Goal: Task Accomplishment & Management: Manage account settings

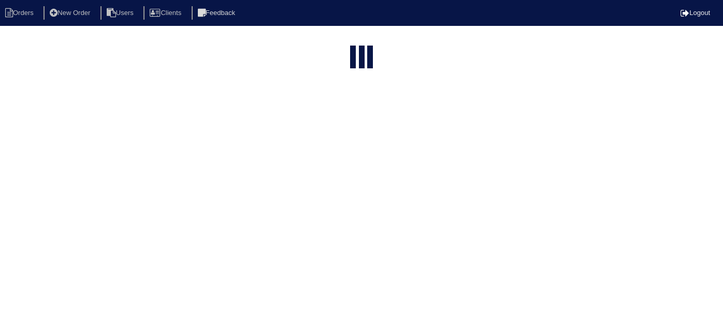
select select "15"
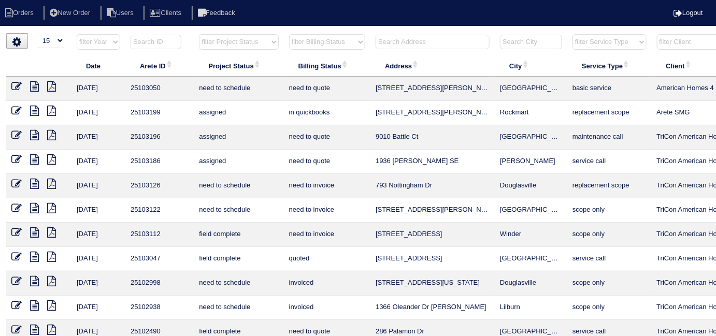
click at [391, 42] on input "text" at bounding box center [432, 42] width 114 height 14
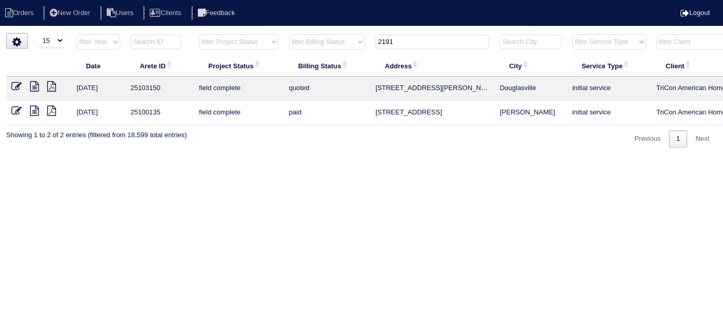
type input "2191"
click at [11, 85] on icon at bounding box center [16, 86] width 10 height 10
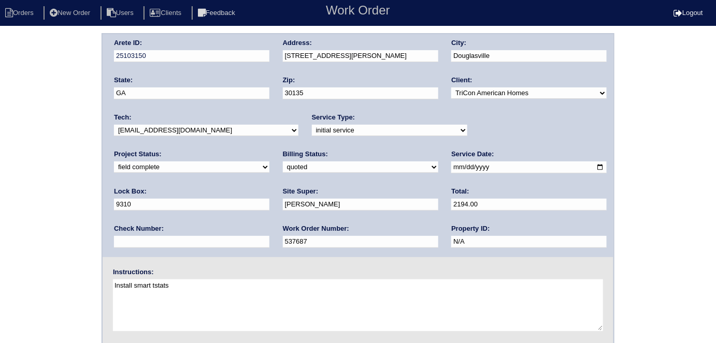
click at [283, 165] on select "need to quote quoted need to invoice invoiced paid warranty purchase order need…" at bounding box center [360, 167] width 155 height 11
select select "need to invoice"
click at [283, 162] on select "need to quote quoted need to invoice invoiced paid warranty purchase order need…" at bounding box center [360, 167] width 155 height 11
drag, startPoint x: 66, startPoint y: 174, endPoint x: 201, endPoint y: 4, distance: 217.1
click at [67, 170] on div "Arete ID: 25103150 Address: [STREET_ADDRESS][PERSON_NAME] City: [GEOGRAPHIC_DAT…" at bounding box center [358, 242] width 716 height 419
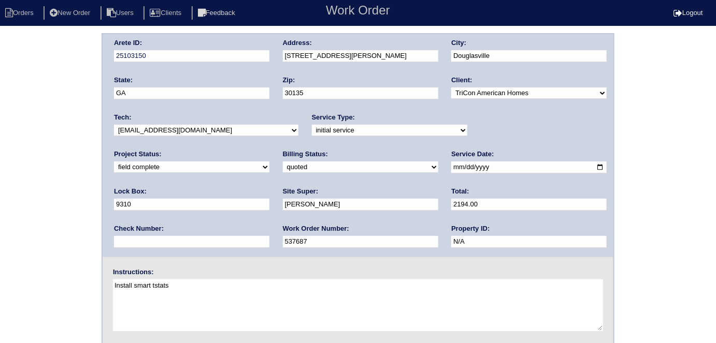
click at [39, 174] on div "Arete ID: 25103150 Address: [STREET_ADDRESS][PERSON_NAME] City: [GEOGRAPHIC_DAT…" at bounding box center [358, 242] width 716 height 419
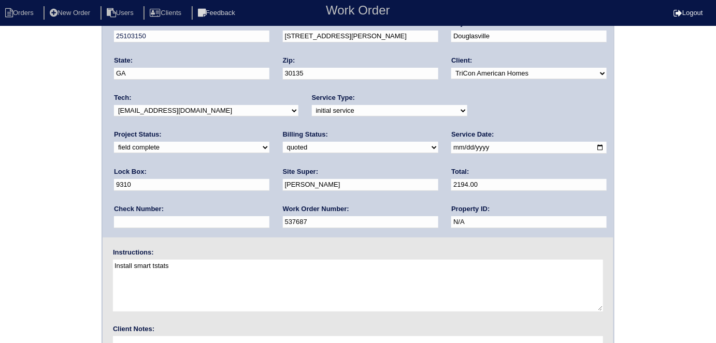
scroll to position [106, 0]
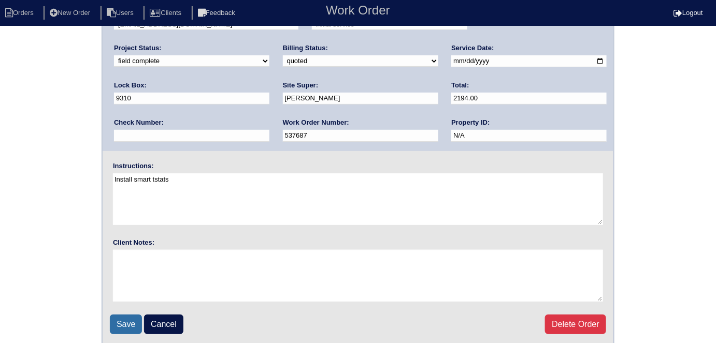
drag, startPoint x: 121, startPoint y: 318, endPoint x: 125, endPoint y: 305, distance: 13.1
click at [122, 315] on input "Save" at bounding box center [126, 325] width 32 height 20
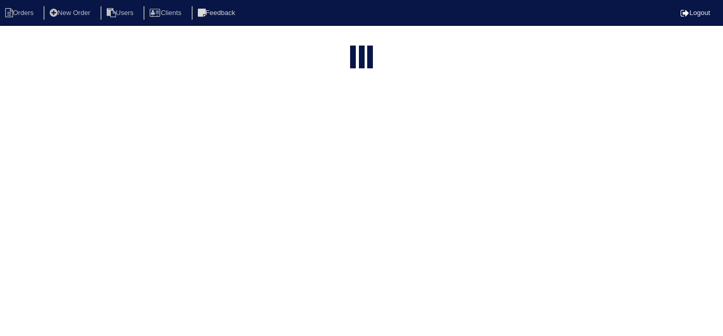
select select "15"
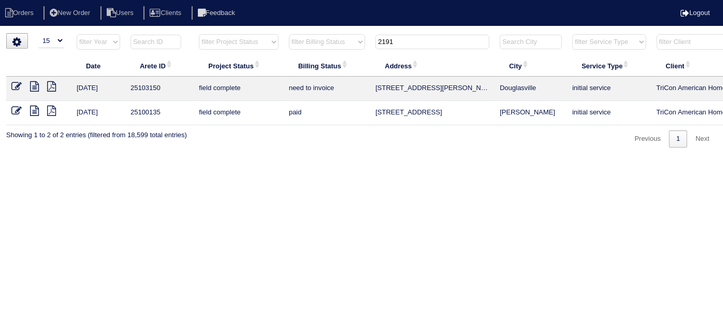
drag, startPoint x: 332, startPoint y: 334, endPoint x: 353, endPoint y: 337, distance: 20.8
click at [353, 158] on html "Orders New Order Users Clients Feedback Logout Orders New Order Users Clients M…" at bounding box center [361, 79] width 723 height 158
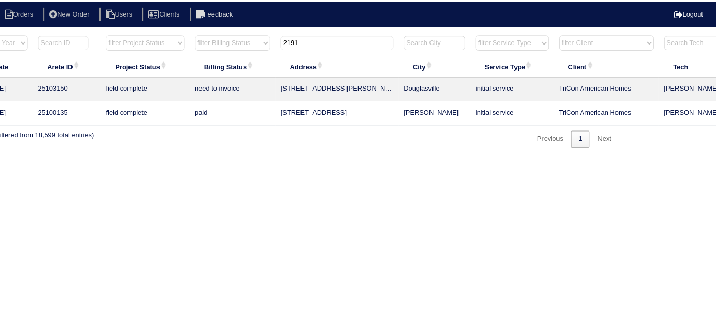
scroll to position [0, 180]
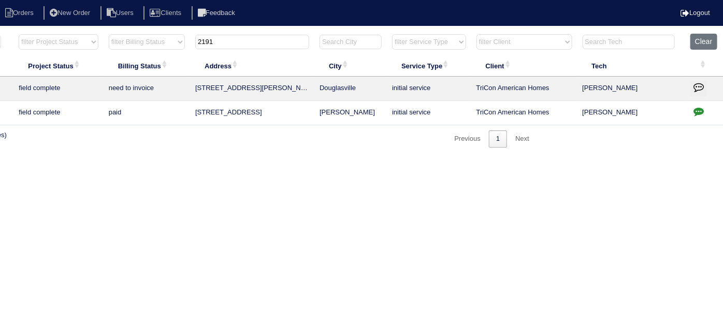
click at [701, 86] on icon "button" at bounding box center [698, 87] width 10 height 10
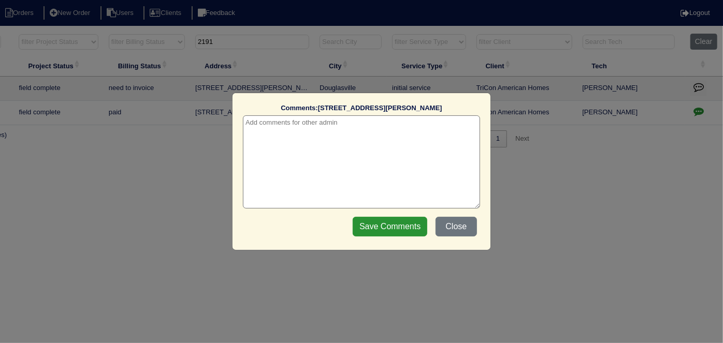
click at [279, 130] on textarea at bounding box center [361, 161] width 237 height 93
paste textarea "Duct cleaning"
type textarea "8/31/25 - Duct cleaning approved - Sent to Dan - KE"
click at [373, 231] on input "Save Comments" at bounding box center [390, 227] width 75 height 20
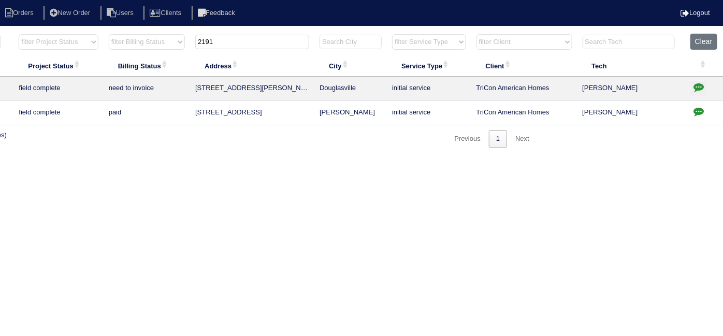
drag, startPoint x: 233, startPoint y: 43, endPoint x: 182, endPoint y: 43, distance: 50.7
click at [182, 43] on tr "filter Year -- Any Year -- 2025 2024 2023 2022 2021 2020 2019 filter Project St…" at bounding box center [274, 44] width 897 height 21
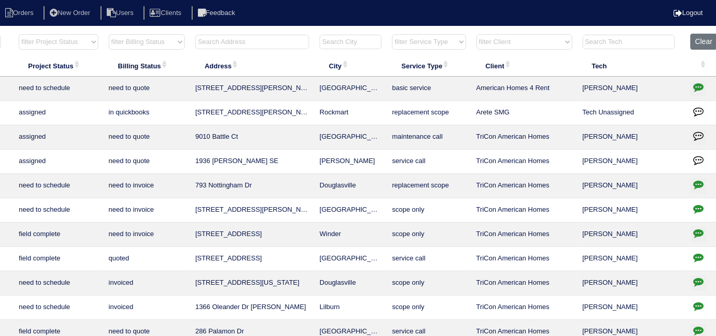
drag, startPoint x: 149, startPoint y: 42, endPoint x: 141, endPoint y: 46, distance: 8.6
click at [149, 42] on select "filter Billing Status -- Any Billing Status -- need to quote quoted need to inv…" at bounding box center [147, 42] width 76 height 16
click at [109, 34] on select "filter Billing Status -- Any Billing Status -- need to quote quoted need to inv…" at bounding box center [147, 42] width 76 height 16
select select "need to quote"
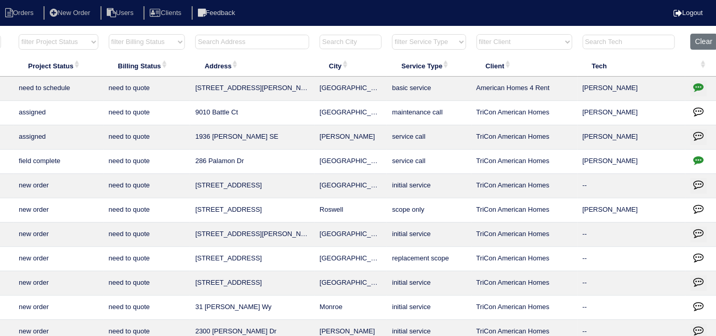
click at [60, 39] on select "filter Project Status -- Any Project Status -- new order assigned in progress f…" at bounding box center [58, 42] width 79 height 16
click at [19, 34] on select "filter Project Status -- Any Project Status -- new order assigned in progress f…" at bounding box center [58, 42] width 79 height 16
select select "field complete"
select select "need to quote"
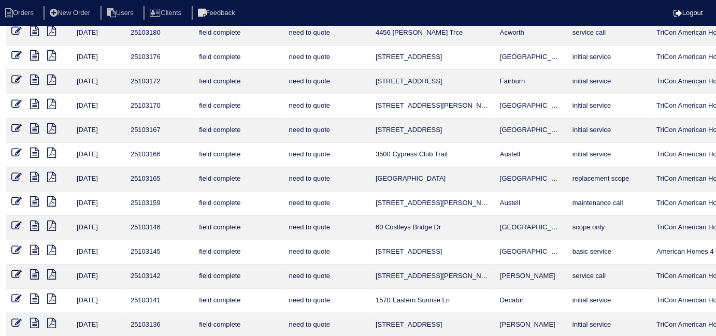
scroll to position [135, 0]
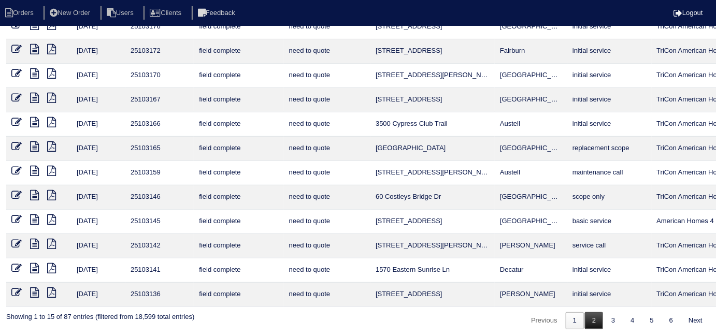
click at [592, 314] on link "2" at bounding box center [594, 320] width 18 height 17
select select "field complete"
select select "need to quote"
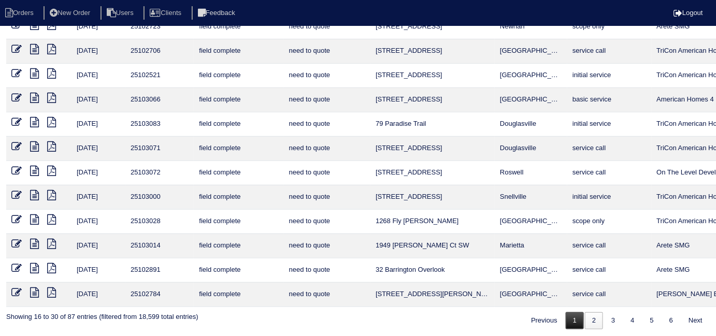
click at [572, 317] on link "1" at bounding box center [574, 320] width 18 height 17
select select "field complete"
select select "need to quote"
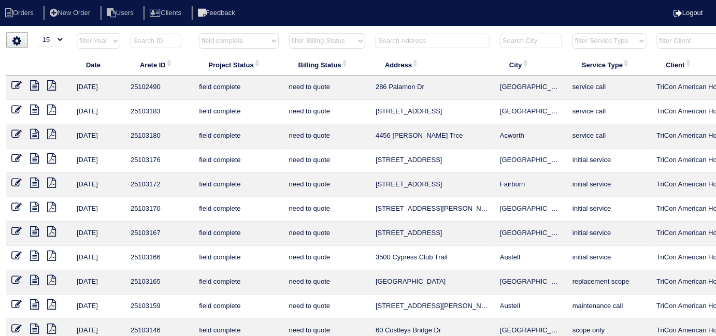
scroll to position [0, 0]
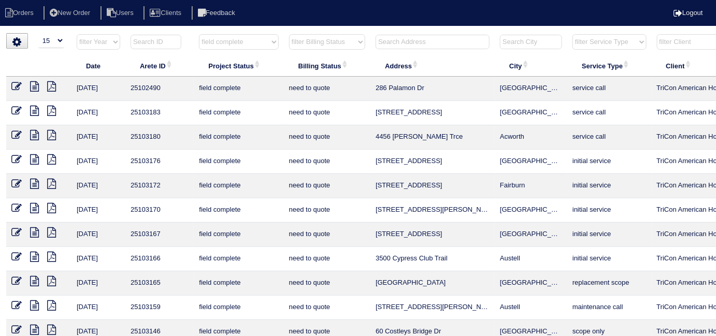
click at [215, 45] on select "filter Project Status -- Any Project Status -- new order assigned in progress f…" at bounding box center [238, 42] width 79 height 16
select select
click at [199, 34] on select "filter Project Status -- Any Project Status -- new order assigned in progress f…" at bounding box center [238, 42] width 79 height 16
select select "need to quote"
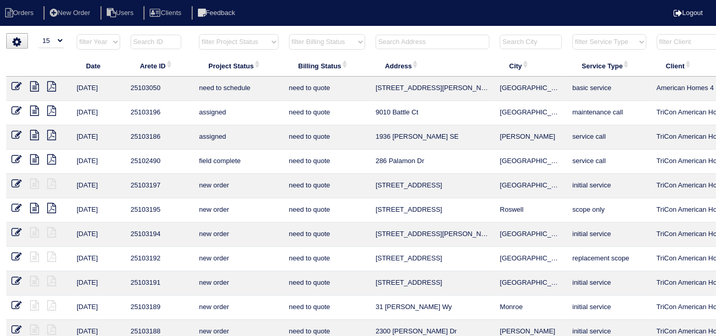
drag, startPoint x: 304, startPoint y: 36, endPoint x: 305, endPoint y: 43, distance: 6.8
click at [304, 36] on select "filter Billing Status -- Any Billing Status -- need to quote quoted need to inv…" at bounding box center [327, 42] width 76 height 16
select select
click at [289, 34] on select "filter Billing Status -- Any Billing Status -- need to quote quoted need to inv…" at bounding box center [327, 42] width 76 height 16
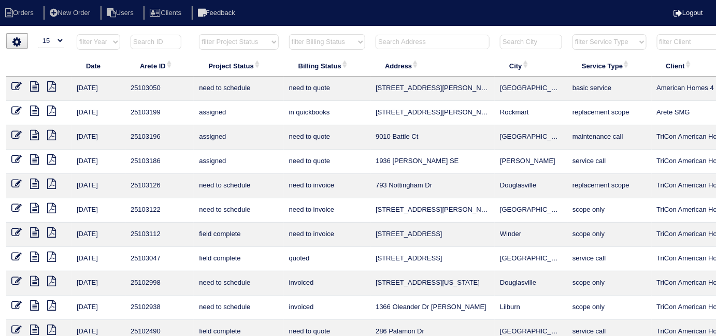
click at [417, 49] on th at bounding box center [432, 44] width 124 height 21
click at [417, 42] on input "text" at bounding box center [432, 42] width 114 height 14
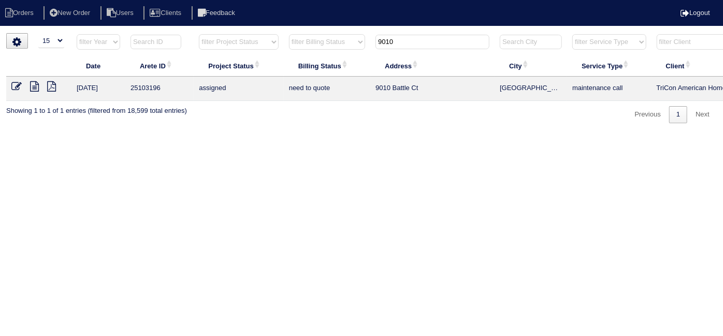
type input "9010"
click at [31, 87] on icon at bounding box center [34, 86] width 9 height 10
drag, startPoint x: 397, startPoint y: 44, endPoint x: 342, endPoint y: 37, distance: 55.3
click at [344, 39] on tr "filter Year -- Any Year -- 2025 2024 2023 2022 2021 2020 2019 filter Project St…" at bounding box center [454, 44] width 897 height 21
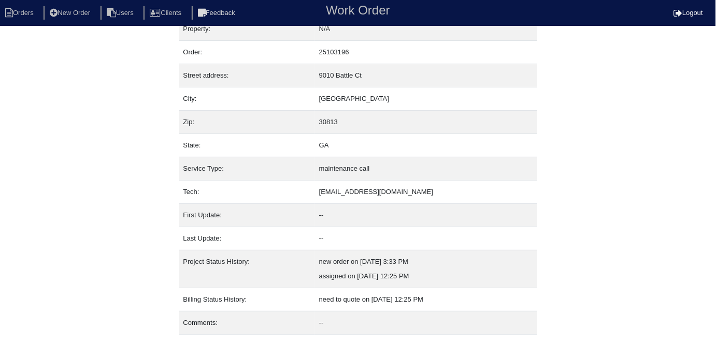
scroll to position [40, 0]
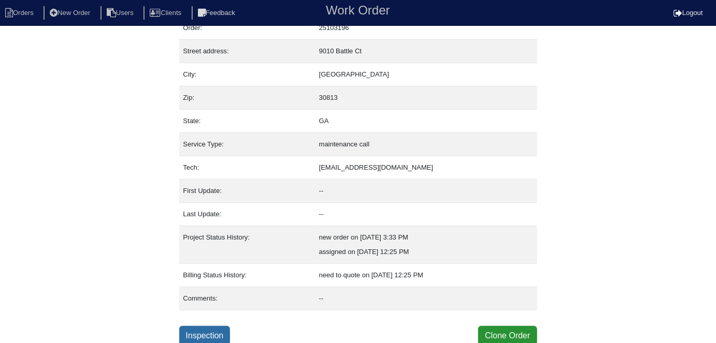
click at [224, 326] on link "Inspection" at bounding box center [204, 336] width 51 height 20
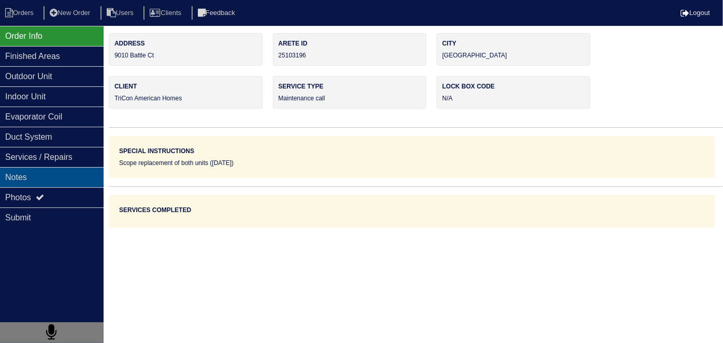
click at [67, 184] on div "Notes" at bounding box center [52, 177] width 104 height 20
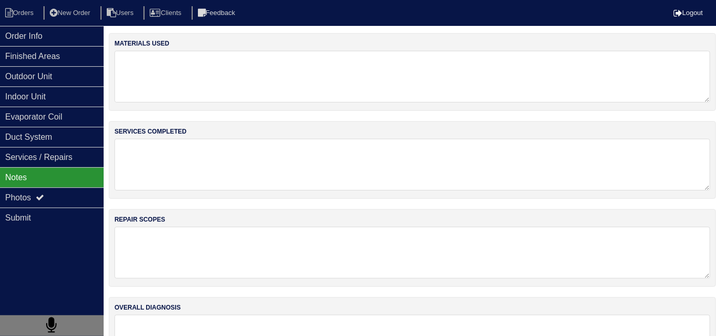
click at [5, 1] on nav "Orders New Order Users Clients Feedback Logout" at bounding box center [358, 13] width 716 height 26
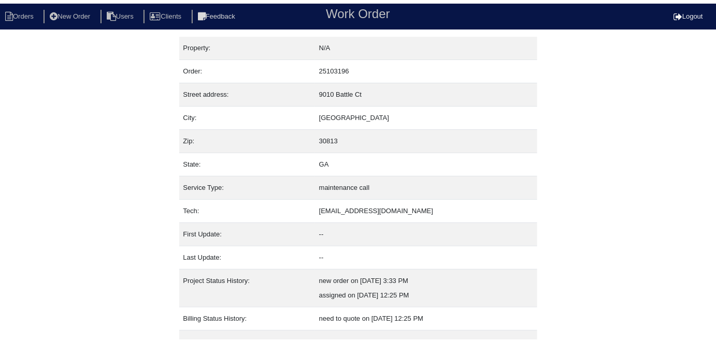
scroll to position [40, 0]
